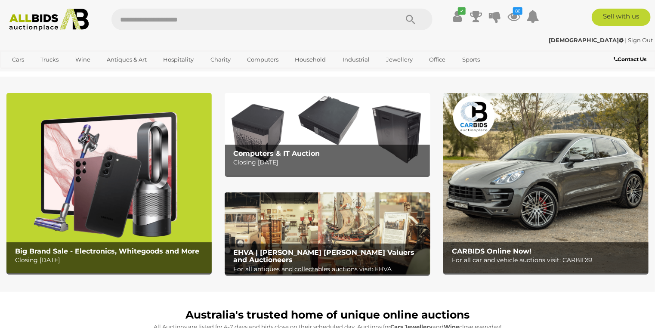
click at [113, 183] on img at bounding box center [108, 183] width 205 height 180
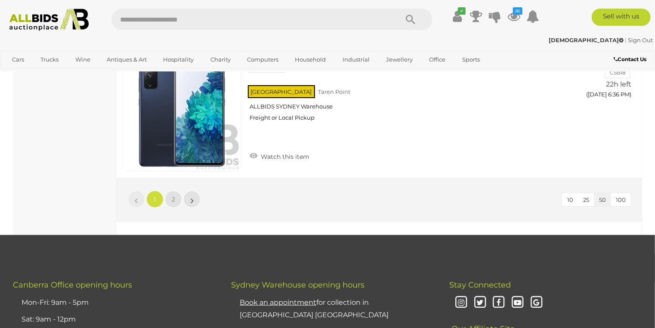
scroll to position [6709, 0]
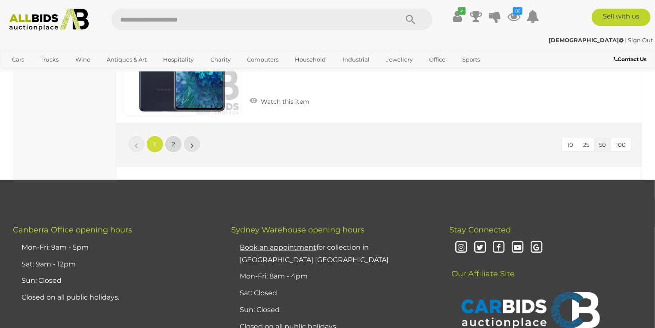
click at [173, 140] on span "2" at bounding box center [173, 144] width 3 height 8
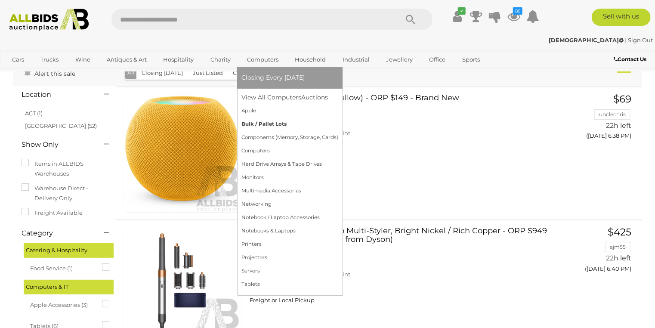
click at [260, 125] on link "Bulk / Pallet Lots" at bounding box center [289, 123] width 97 height 13
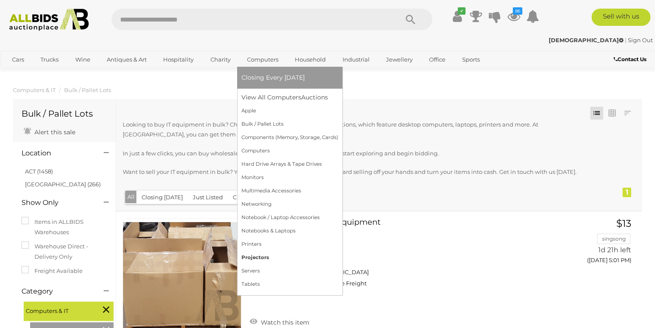
click at [258, 256] on link "Projectors" at bounding box center [289, 257] width 97 height 13
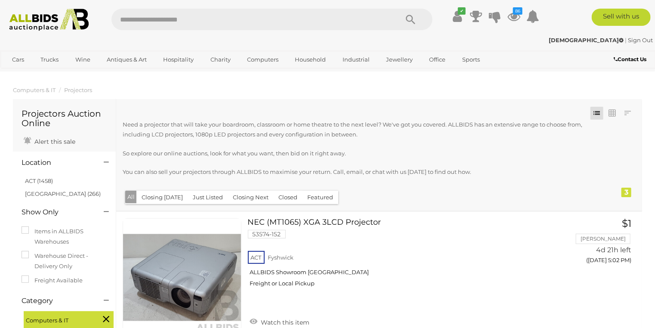
click at [159, 20] on input "text" at bounding box center [250, 20] width 278 height 22
click at [181, 19] on input "text" at bounding box center [250, 20] width 278 height 22
type input "*****"
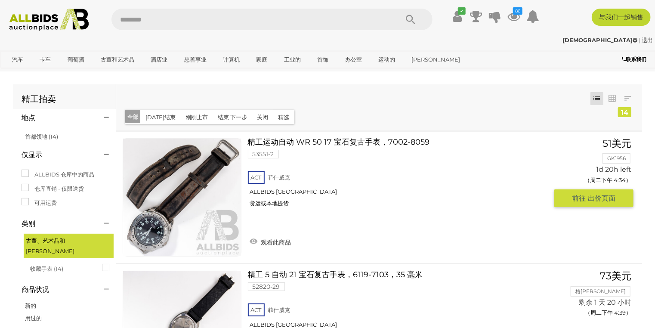
click at [159, 232] on img at bounding box center [182, 197] width 118 height 118
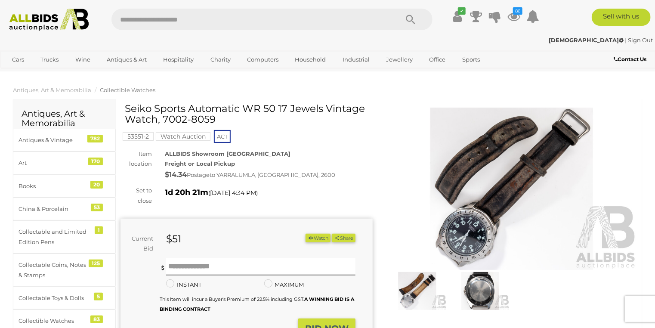
drag, startPoint x: 168, startPoint y: 109, endPoint x: 213, endPoint y: 119, distance: 46.6
click at [213, 119] on h1 "Seiko Sports Automatic WR 50 17 Jewels Vintage Watch, 7002-8059" at bounding box center [248, 114] width 246 height 22
copy h1 "Seiko Sports Automatic WR 50 17 Jewels Vintage Watch, 7002-8059"
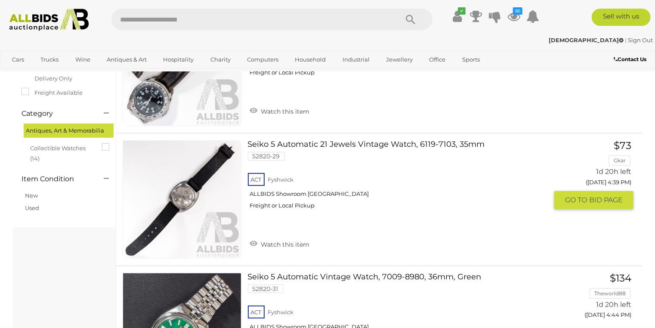
scroll to position [241, 0]
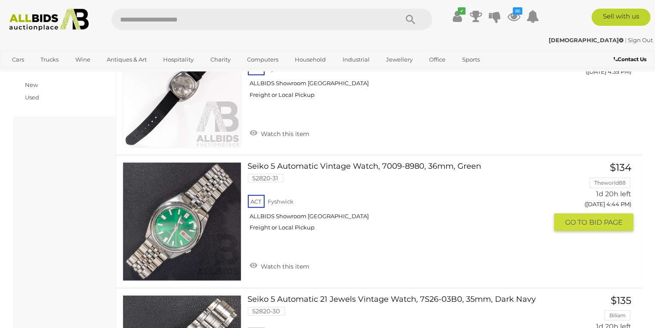
click at [202, 198] on link at bounding box center [182, 221] width 119 height 119
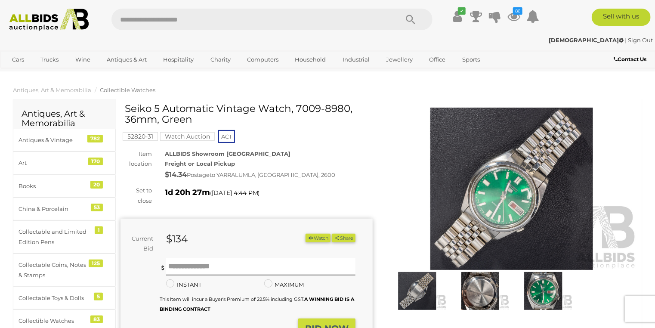
drag, startPoint x: 166, startPoint y: 109, endPoint x: 328, endPoint y: 114, distance: 162.2
click at [328, 114] on h1 "Seiko 5 Automatic Vintage Watch, 7009-8980, 36mm, Green" at bounding box center [248, 114] width 246 height 22
copy h1 "Seiko 5 Automatic Vintage Watch, 7009-8980, 36mm, Green"
click at [512, 202] on img at bounding box center [511, 189] width 252 height 163
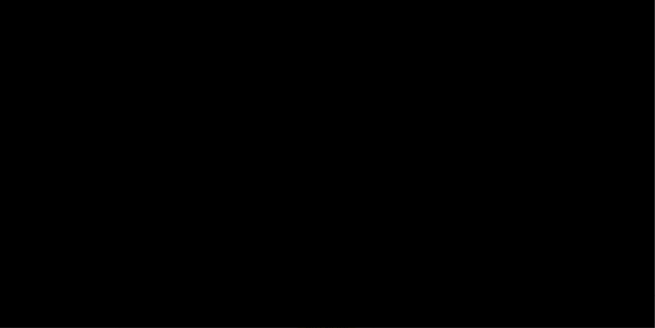
click at [512, 202] on div at bounding box center [327, 140] width 655 height 240
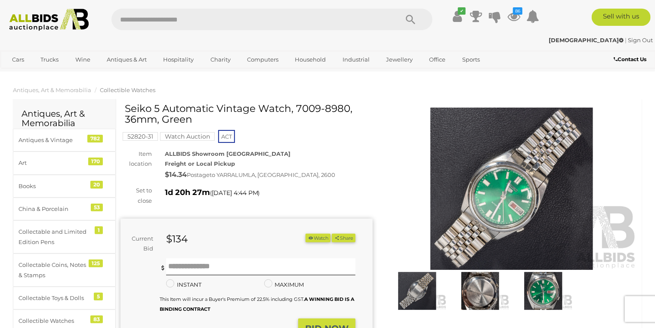
click at [512, 200] on img at bounding box center [511, 189] width 252 height 163
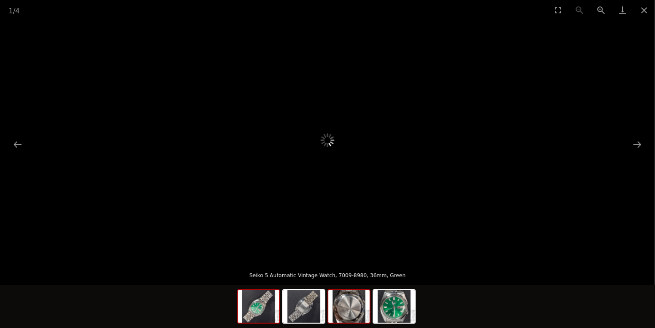
click at [353, 313] on img at bounding box center [348, 306] width 41 height 33
click at [353, 307] on img at bounding box center [348, 306] width 41 height 33
click at [309, 307] on img at bounding box center [303, 306] width 41 height 33
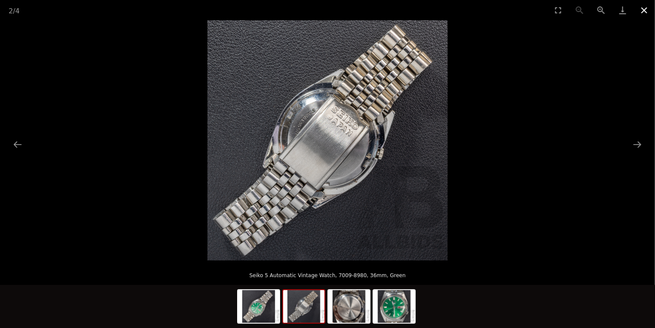
click at [647, 9] on button "Close gallery" at bounding box center [644, 10] width 22 height 20
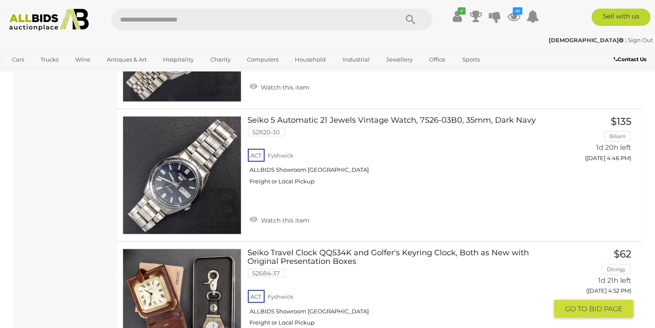
scroll to position [454, 0]
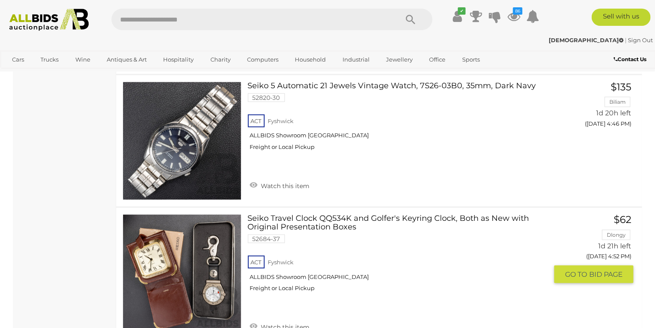
click at [274, 220] on link "Seiko Travel Clock QQ534K and Golfer's Keyring Clock, Both as New with Original…" at bounding box center [401, 256] width 294 height 84
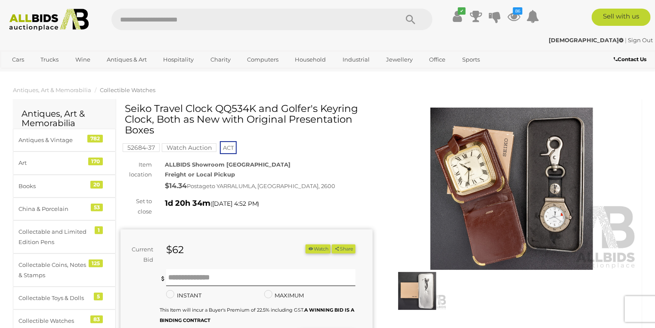
drag, startPoint x: 125, startPoint y: 108, endPoint x: 157, endPoint y: 120, distance: 34.4
click at [157, 120] on h1 "Seiko Travel Clock QQ534K and Golfer's Keyring Clock, Both as New with Original…" at bounding box center [248, 119] width 246 height 33
copy h1 "Seiko Travel Clock QQ534K and Golfer's Keyring Clock,"
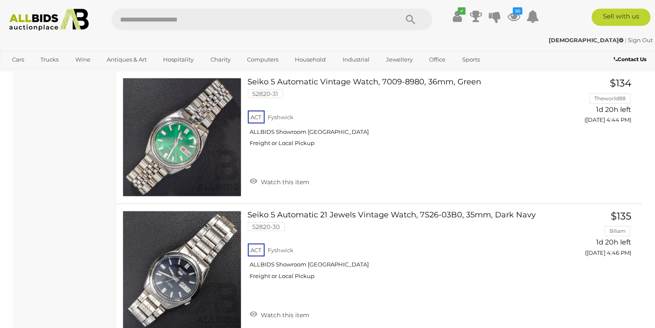
scroll to position [616, 0]
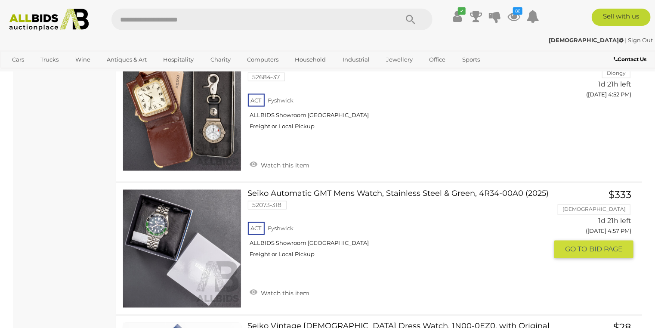
click at [256, 193] on link "Seiko Automatic GMT Mens Watch, Stainless Steel & Green, 4R34-00A0 (2025) 52073…" at bounding box center [401, 226] width 294 height 75
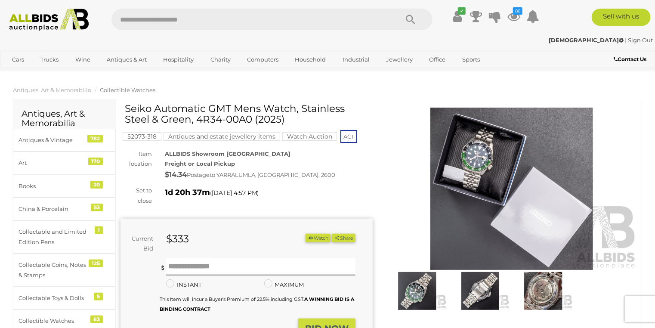
drag, startPoint x: 168, startPoint y: 110, endPoint x: 343, endPoint y: 109, distance: 175.0
click at [343, 109] on h1 "Seiko Automatic GMT Mens Watch, Stainless Steel & Green, 4R34-00A0 (2025)" at bounding box center [248, 114] width 246 height 22
copy h1 "Seiko Automatic GMT Mens Watch, Stainless"
click at [413, 294] on img at bounding box center [416, 291] width 59 height 38
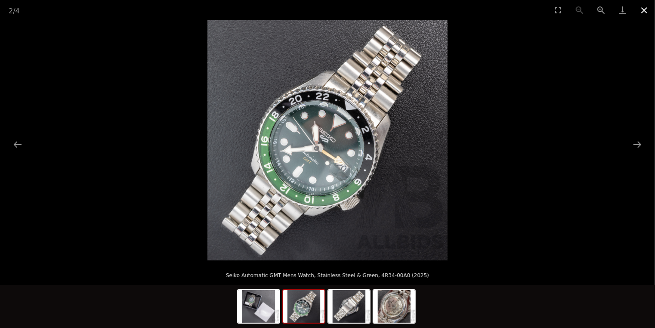
click at [643, 12] on button "Close gallery" at bounding box center [644, 10] width 22 height 20
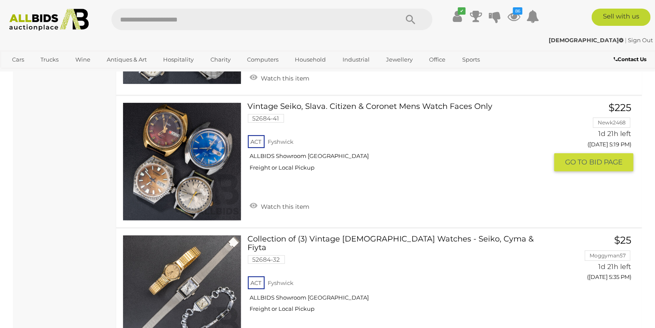
scroll to position [1789, 0]
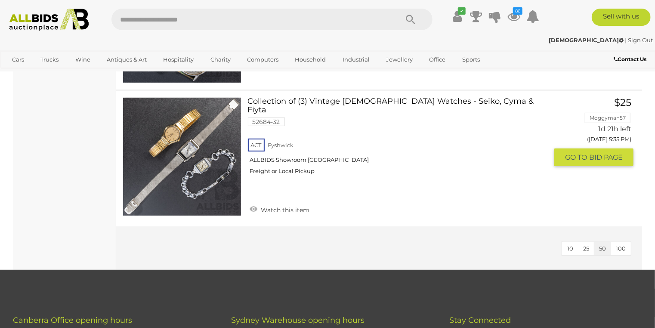
click at [188, 141] on link at bounding box center [182, 156] width 119 height 119
click at [190, 139] on link at bounding box center [182, 156] width 119 height 119
click at [329, 97] on link "Collection of (3) Vintage Ladies Watches - Seiko, Cyma & Fiyta 52684-32 ACT Fys…" at bounding box center [401, 139] width 294 height 84
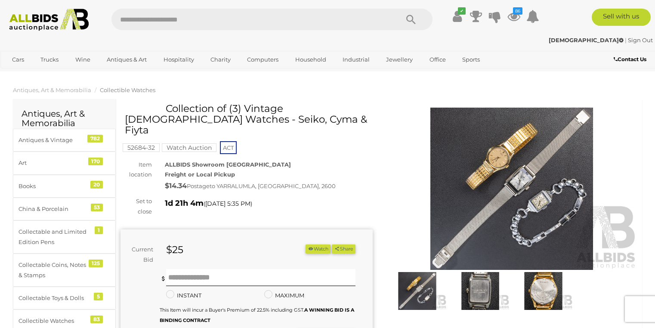
scroll to position [344, 0]
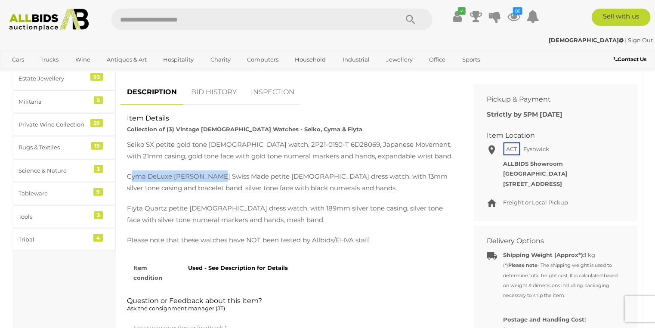
drag, startPoint x: 129, startPoint y: 174, endPoint x: 216, endPoint y: 175, distance: 87.3
click at [216, 175] on p "Cyma DeLuxe Stanley White Swiss Made petite ladies dress watch, with 13mm silve…" at bounding box center [290, 181] width 327 height 23
click at [143, 165] on div "Seiko SX petite gold tone ladies watch, 2P21-0150-T 6D28069, Japanese Movement,…" at bounding box center [290, 191] width 327 height 107
drag, startPoint x: 127, startPoint y: 177, endPoint x: 338, endPoint y: 177, distance: 211.2
click at [338, 177] on p "Cyma DeLuxe Stanley White Swiss Made petite ladies dress watch, with 13mm silve…" at bounding box center [290, 181] width 327 height 23
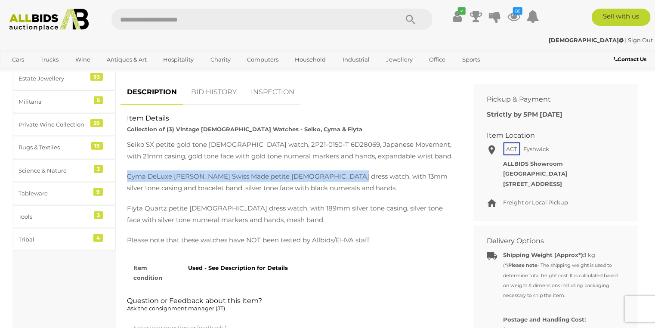
copy p "Cyma DeLuxe Stanley White Swiss Made petite ladies dress watch"
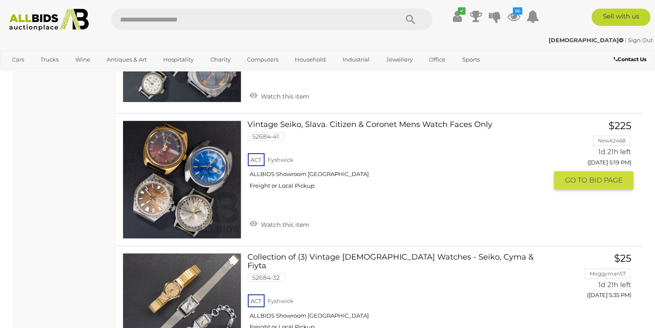
scroll to position [1617, 0]
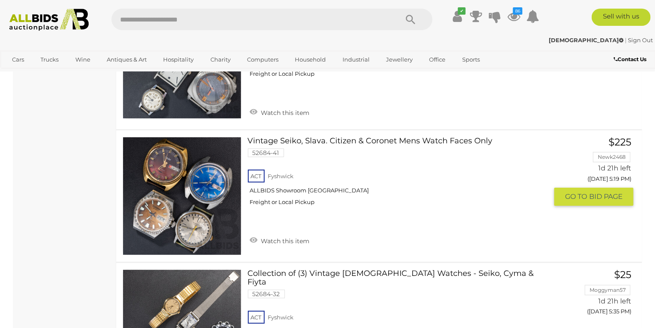
click at [188, 216] on img at bounding box center [182, 196] width 118 height 118
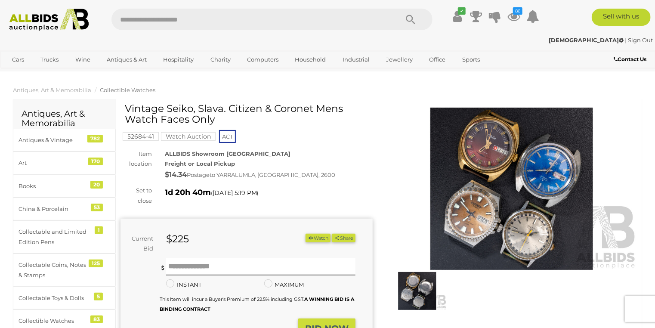
drag, startPoint x: 133, startPoint y: 202, endPoint x: 0, endPoint y: 206, distance: 133.4
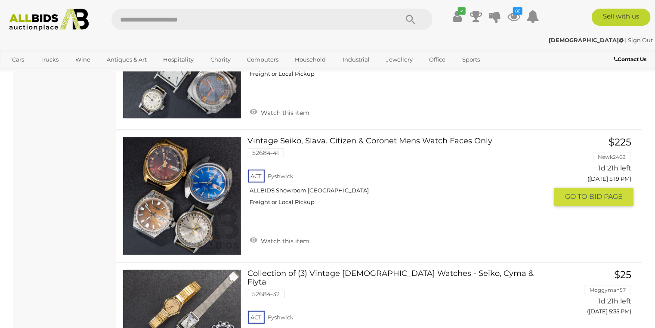
scroll to position [1479, 0]
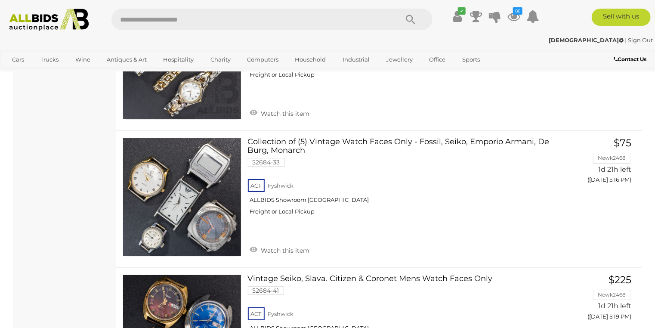
click at [198, 21] on input "text" at bounding box center [250, 20] width 278 height 22
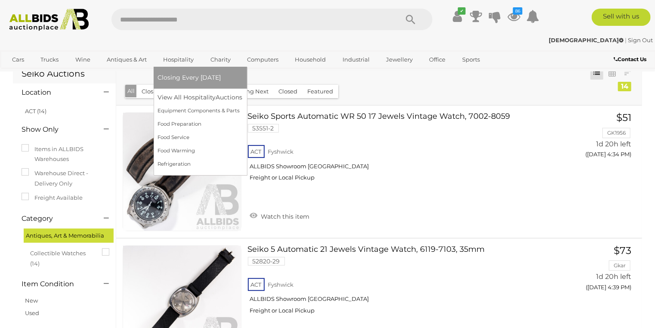
scroll to position [0, 0]
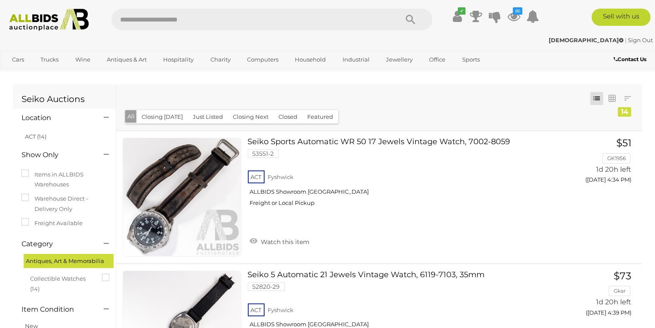
click at [208, 23] on input "text" at bounding box center [250, 20] width 278 height 22
type input "*****"
